Goal: Task Accomplishment & Management: Manage account settings

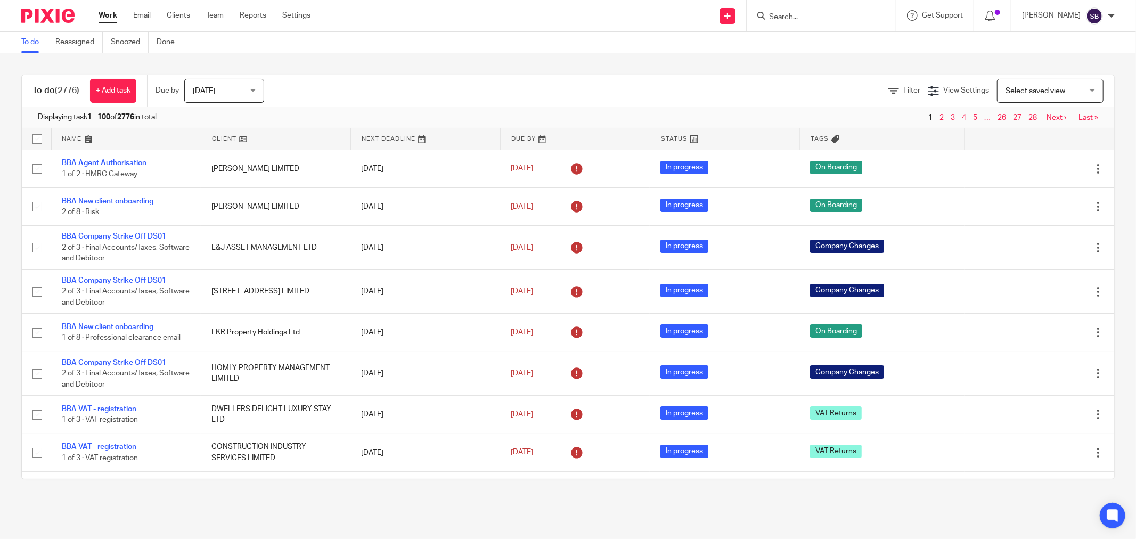
click at [832, 13] on input "Search" at bounding box center [816, 18] width 96 height 10
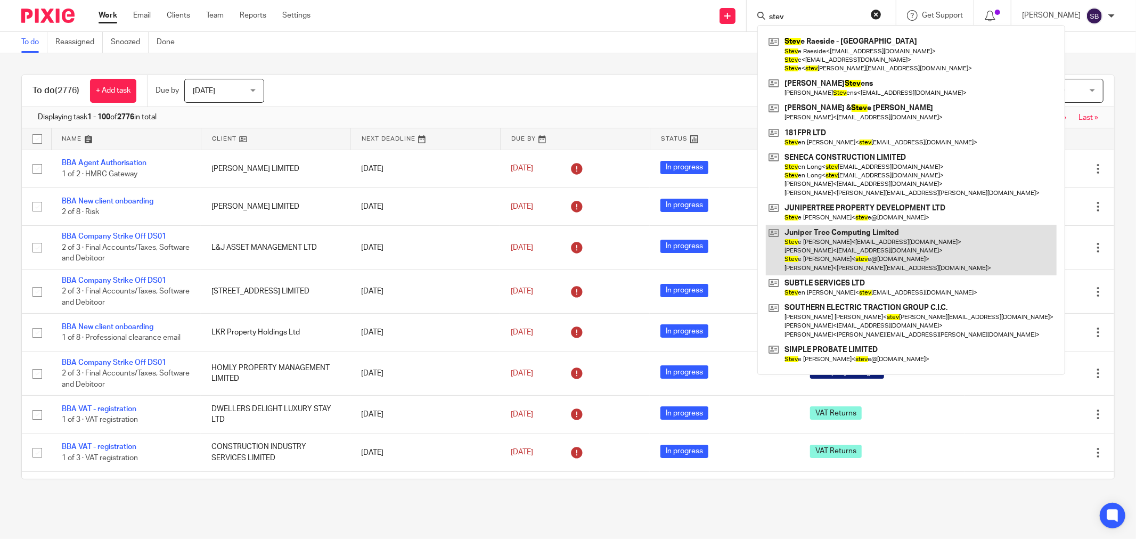
type input "stev"
click at [849, 246] on link at bounding box center [911, 250] width 291 height 51
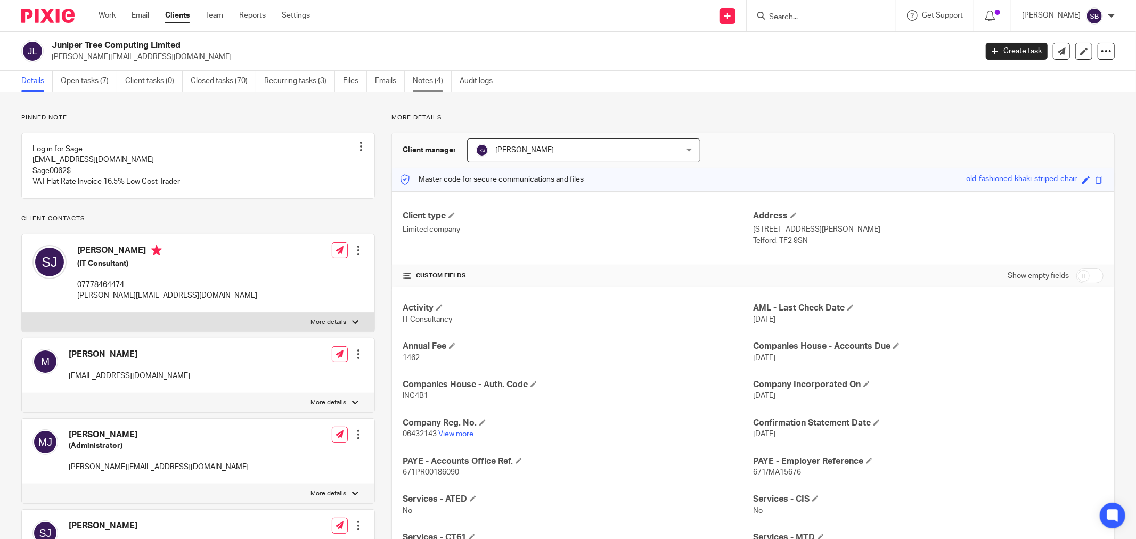
click at [433, 81] on link "Notes (4)" at bounding box center [432, 81] width 39 height 21
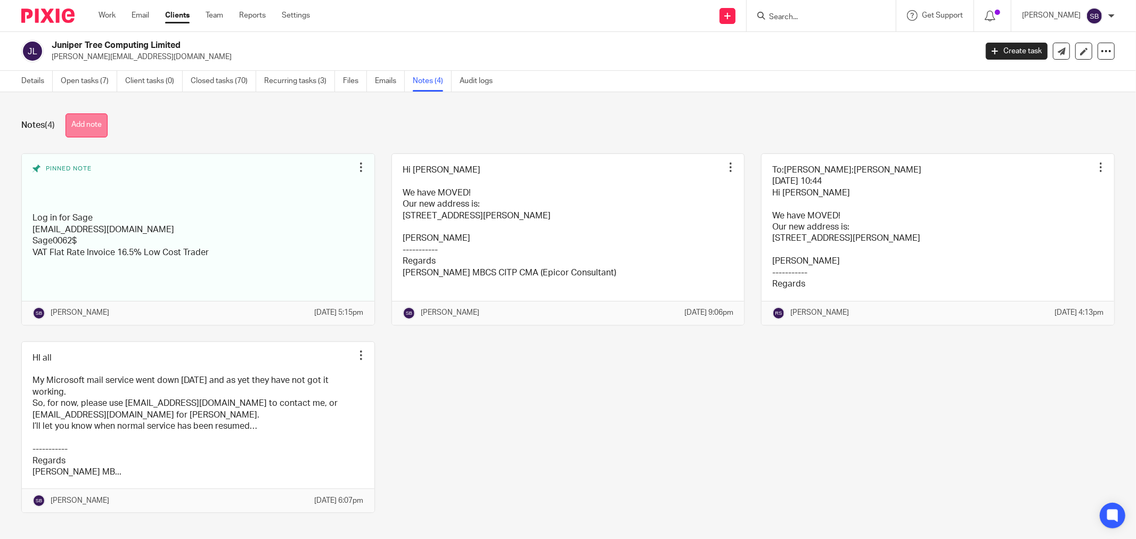
click at [79, 128] on button "Add note" at bounding box center [87, 125] width 42 height 24
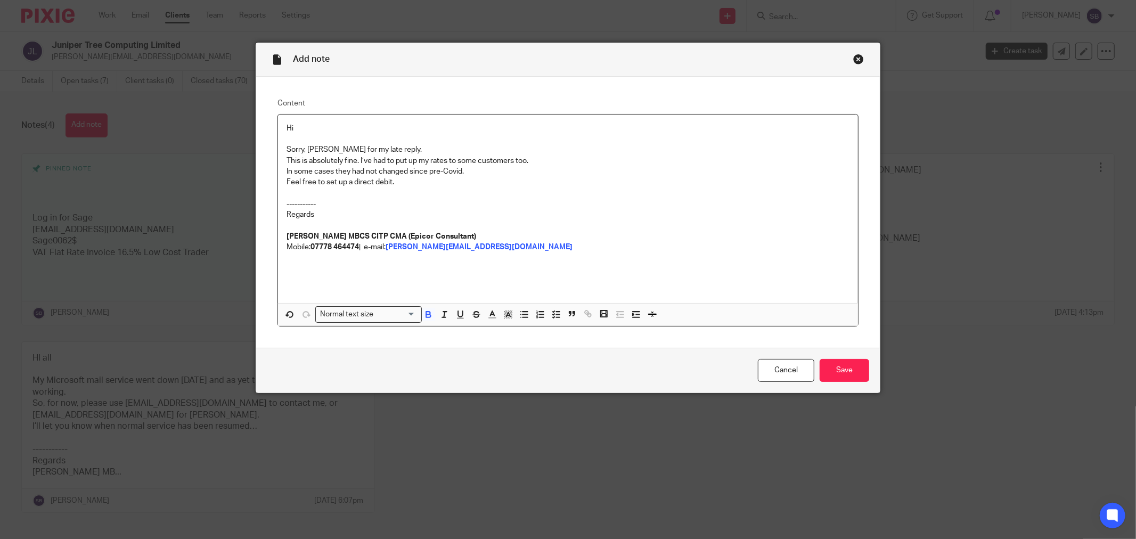
click at [280, 125] on div "Hi Sorry, Steve for my late reply. This is absolutely fine. I’ve had to put up …" at bounding box center [568, 208] width 580 height 189
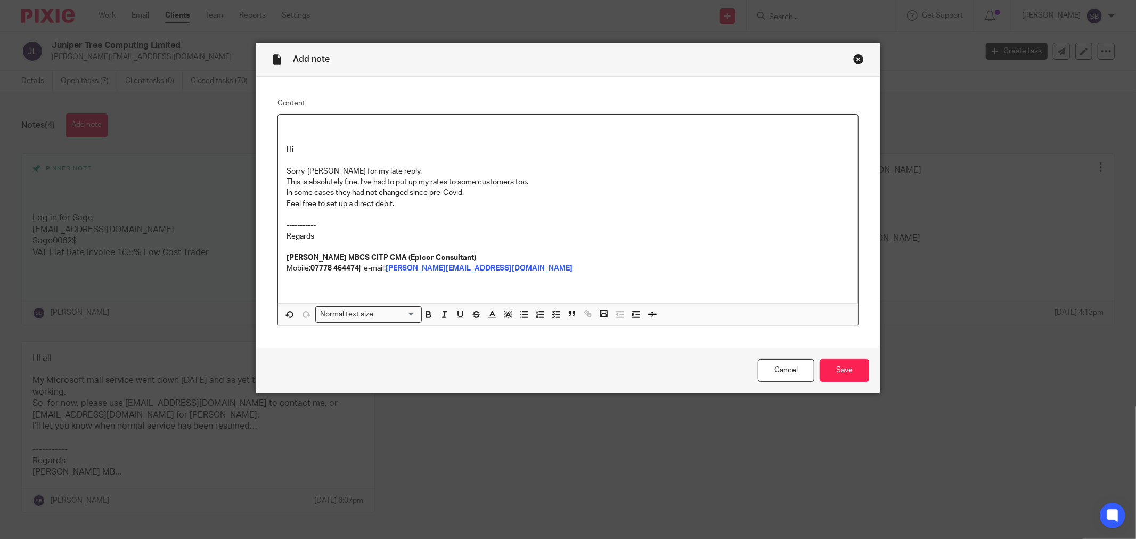
click at [280, 125] on div "Hi Sorry, Steve for my late reply. This is absolutely fine. I’ve had to put up …" at bounding box center [568, 208] width 580 height 189
click at [856, 378] on input "Save" at bounding box center [845, 370] width 50 height 23
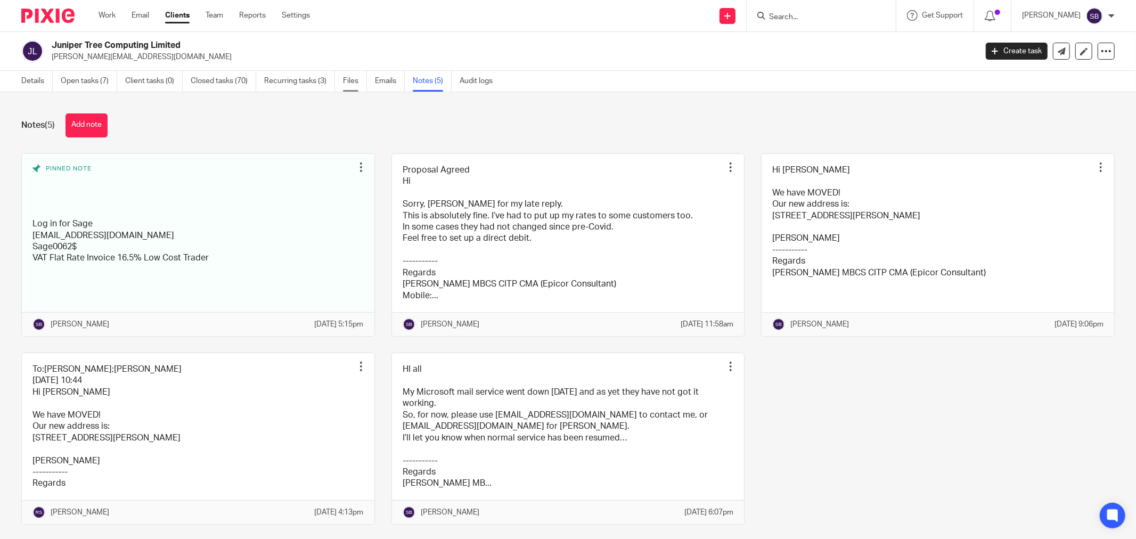
click at [349, 87] on link "Files" at bounding box center [355, 81] width 24 height 21
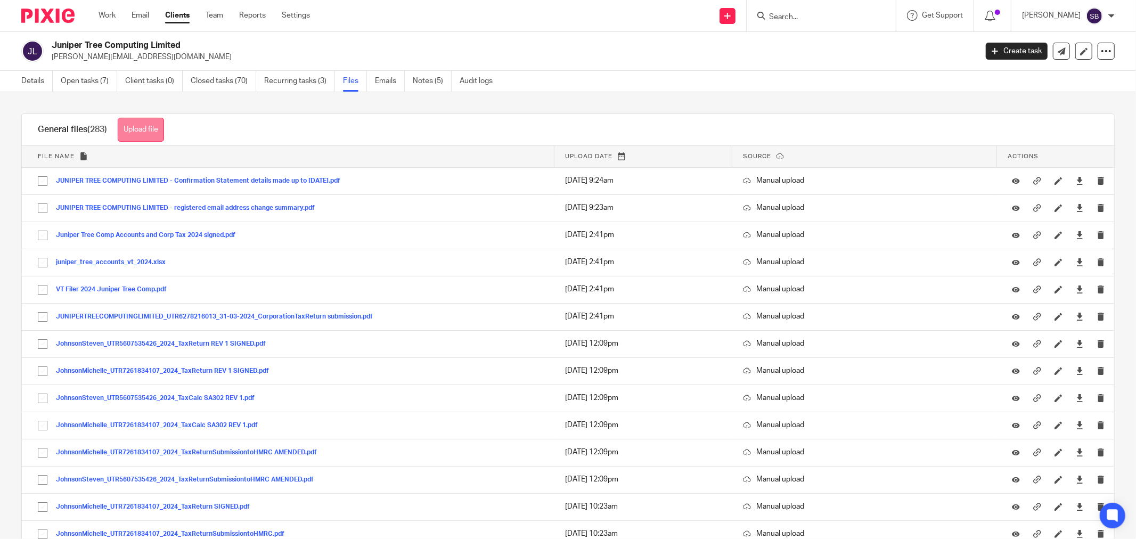
click at [144, 132] on button "Upload file" at bounding box center [141, 130] width 46 height 24
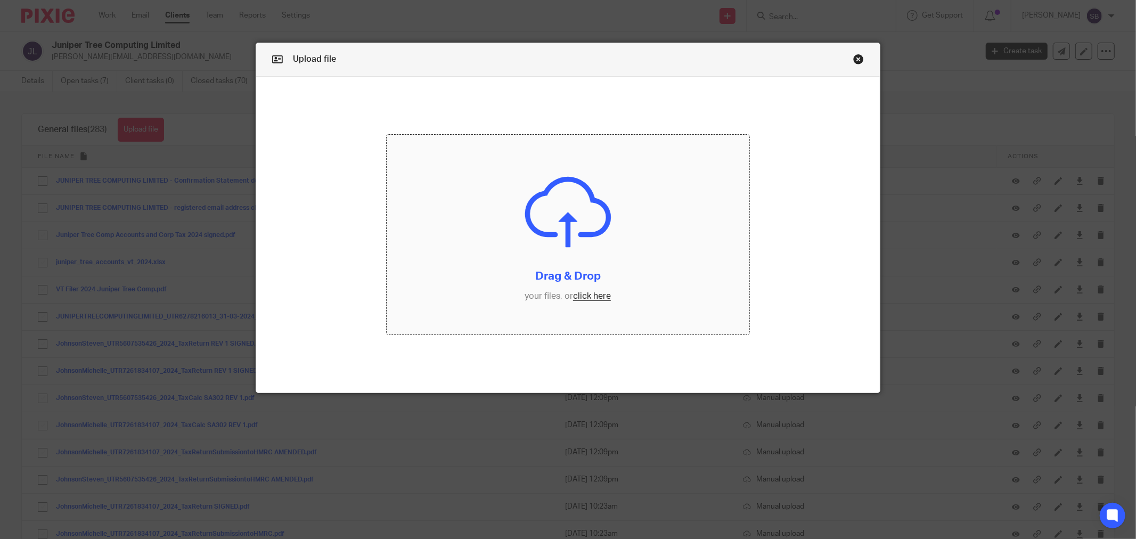
click at [585, 301] on input "file" at bounding box center [568, 235] width 363 height 200
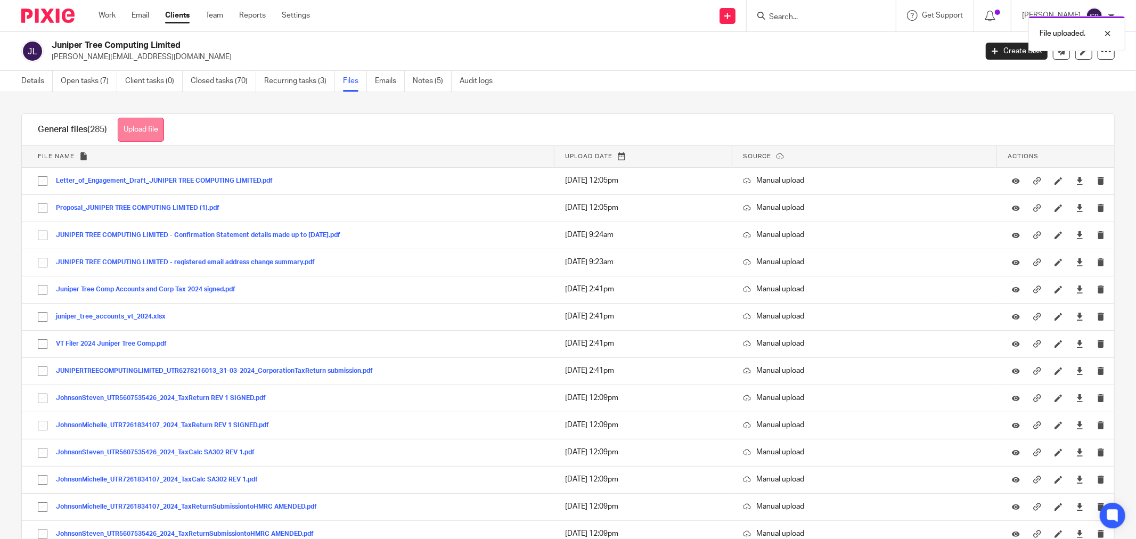
click at [129, 126] on button "Upload file" at bounding box center [141, 130] width 46 height 24
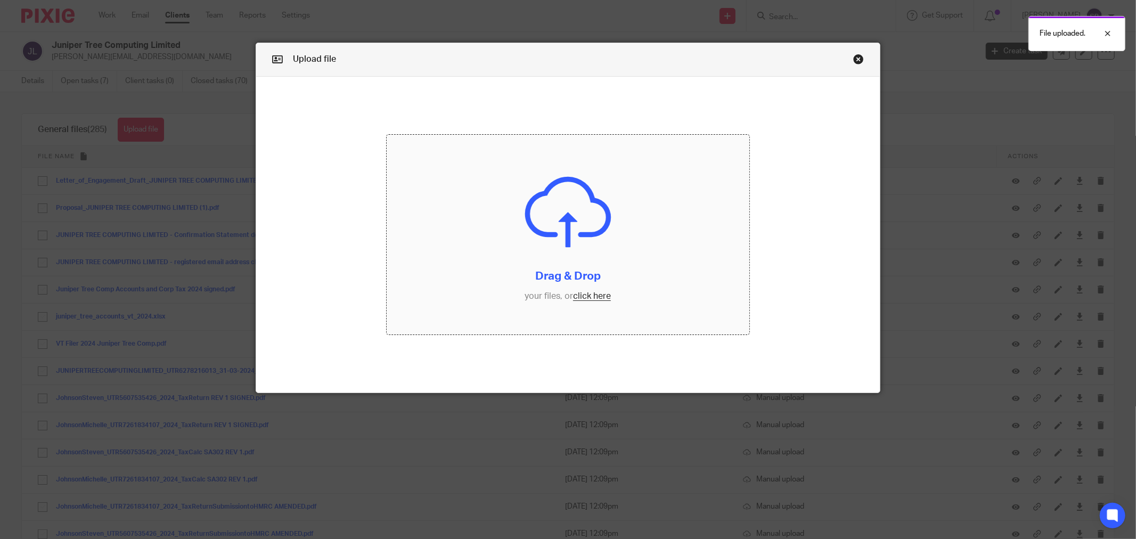
click at [595, 294] on input "file" at bounding box center [568, 235] width 363 height 200
